Goal: Task Accomplishment & Management: Complete application form

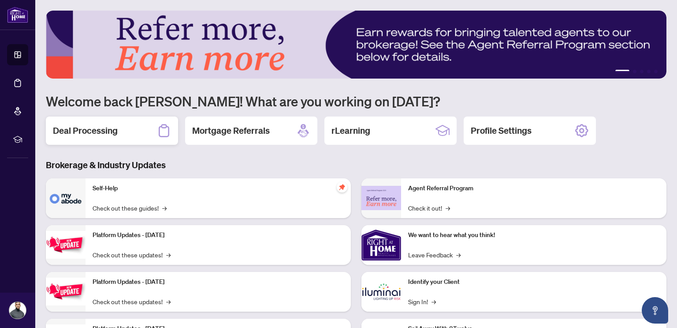
click at [94, 131] on h2 "Deal Processing" at bounding box center [85, 130] width 65 height 12
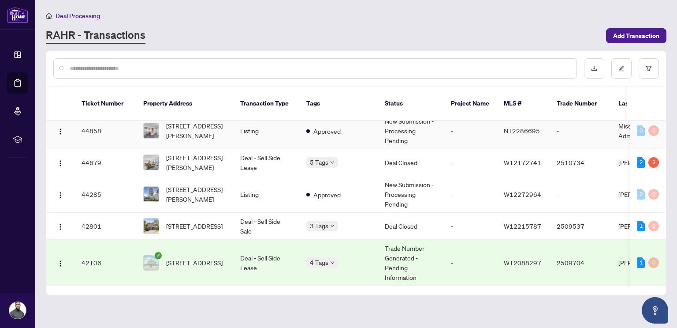
scroll to position [224, 0]
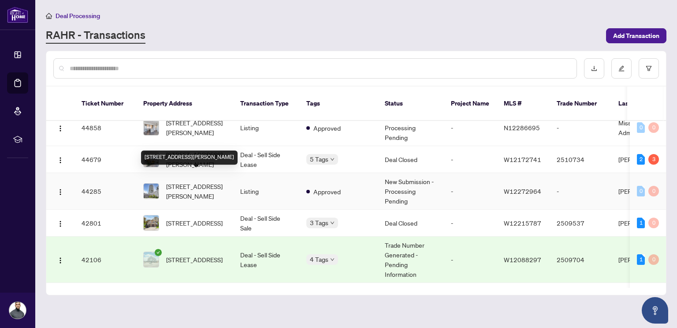
click at [209, 182] on span "2207-30 gibbs Rd, Toronto, Ontario M9B 0E4, Canada" at bounding box center [196, 190] width 60 height 19
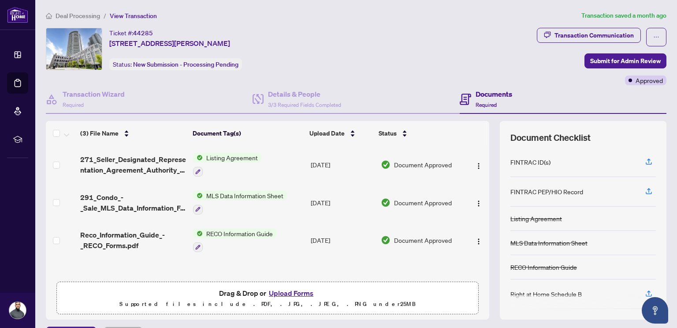
click at [292, 232] on td "RECO Information Guide" at bounding box center [249, 240] width 118 height 38
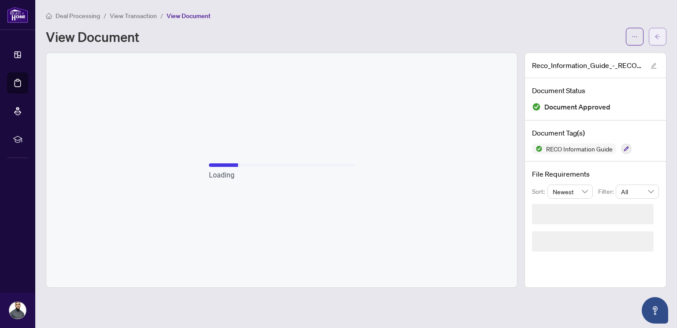
click at [655, 30] on span "button" at bounding box center [658, 37] width 6 height 14
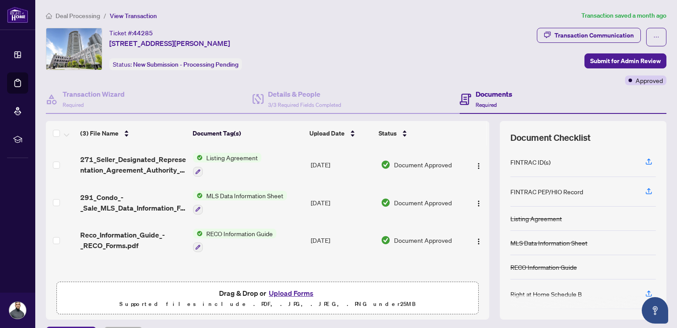
click at [286, 293] on button "Upload Forms" at bounding box center [291, 292] width 50 height 11
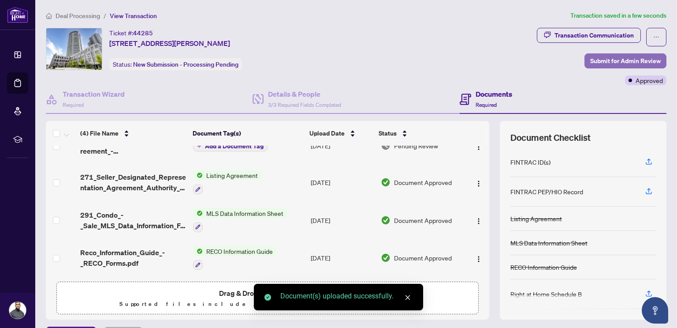
click at [603, 59] on span "Submit for Admin Review" at bounding box center [626, 61] width 71 height 14
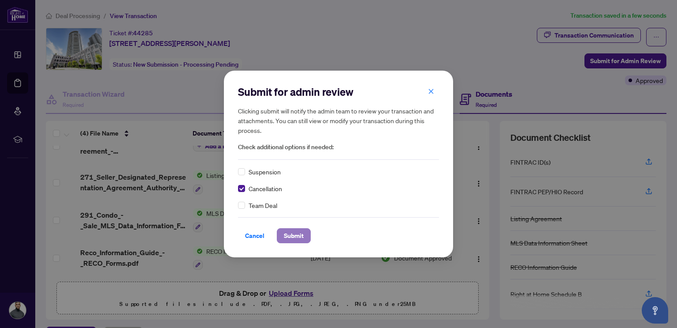
click at [285, 234] on span "Submit" at bounding box center [294, 235] width 20 height 14
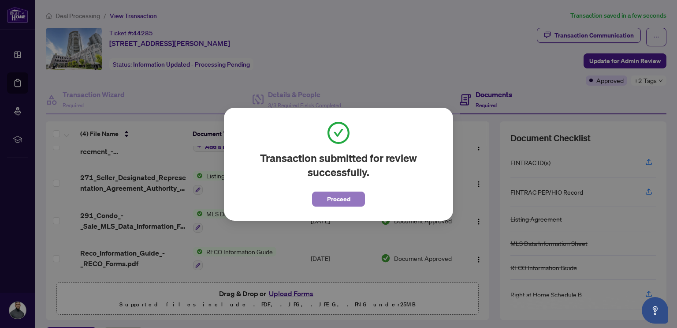
click at [330, 198] on span "Proceed" at bounding box center [338, 199] width 23 height 14
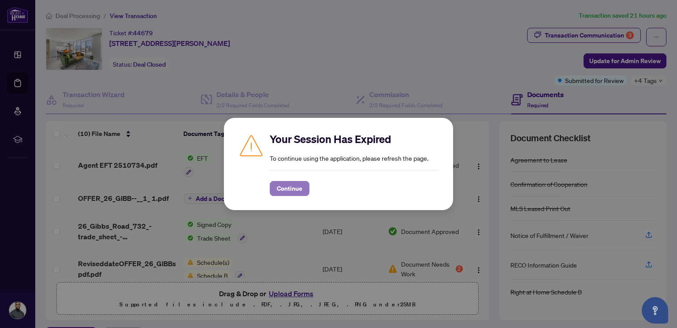
click at [290, 189] on span "Continue" at bounding box center [290, 188] width 26 height 14
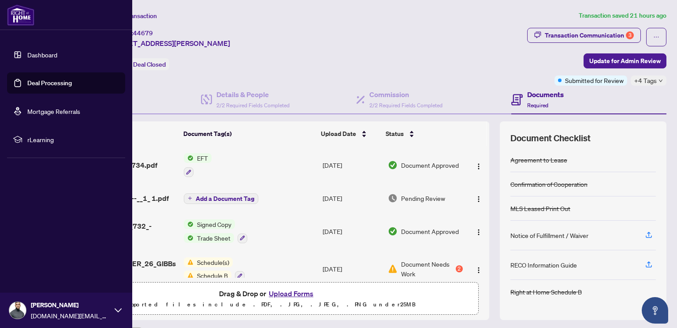
click at [36, 51] on link "Dashboard" at bounding box center [42, 55] width 30 height 8
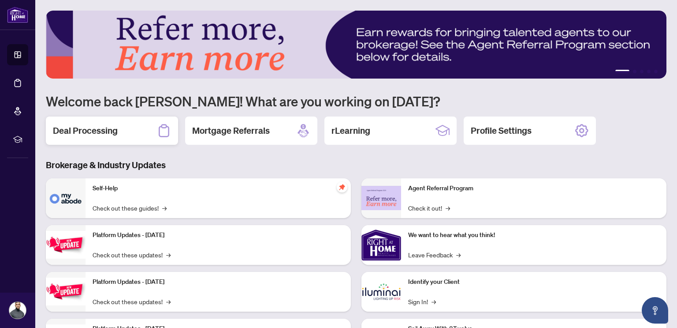
click at [90, 134] on h2 "Deal Processing" at bounding box center [85, 130] width 65 height 12
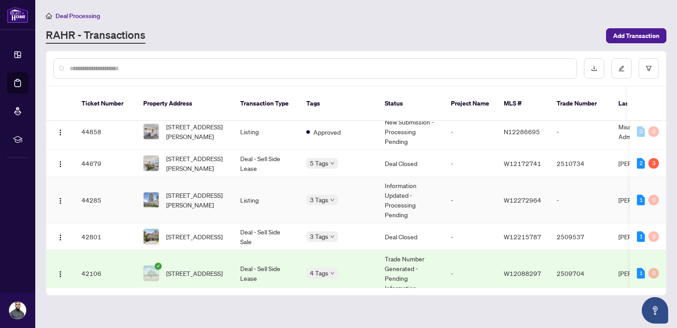
scroll to position [223, 0]
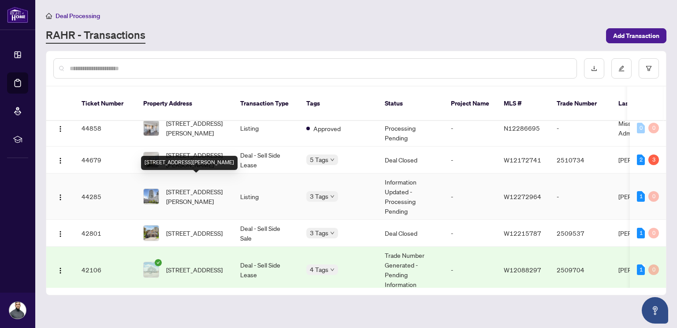
click at [189, 187] on span "2207-30 gibbs Rd, Toronto, Ontario M9B 0E4, Canada" at bounding box center [196, 196] width 60 height 19
